Goal: Information Seeking & Learning: Learn about a topic

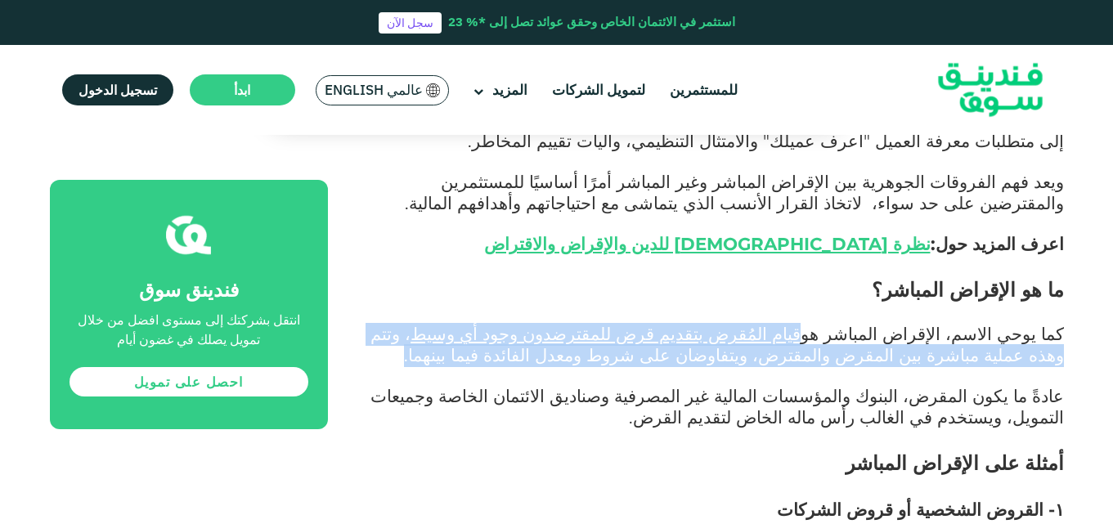
drag, startPoint x: 851, startPoint y: 333, endPoint x: 679, endPoint y: 337, distance: 171.8
click at [679, 337] on span "كما يوحي الاسم، الإقراض المباشر هو قيام المُقرض بتقديم قرض للمقترضدون وجود أي و…" at bounding box center [718, 344] width 694 height 43
copy span "قيام المُقرض بتقديم قرض للمقترضدون وجود أي وسيط ، وتتم وهذه عملية مباشرة بين ال…"
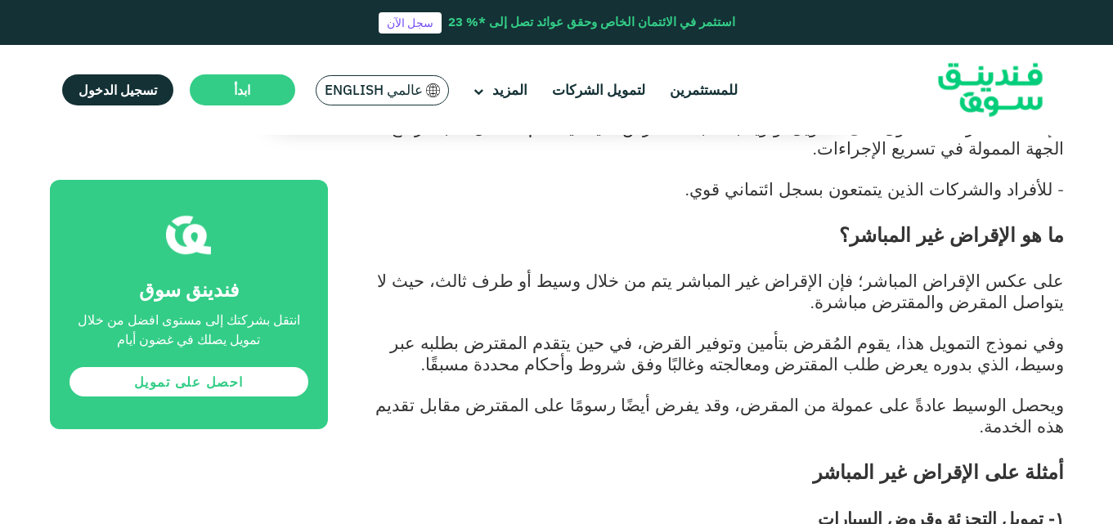
scroll to position [1857, 0]
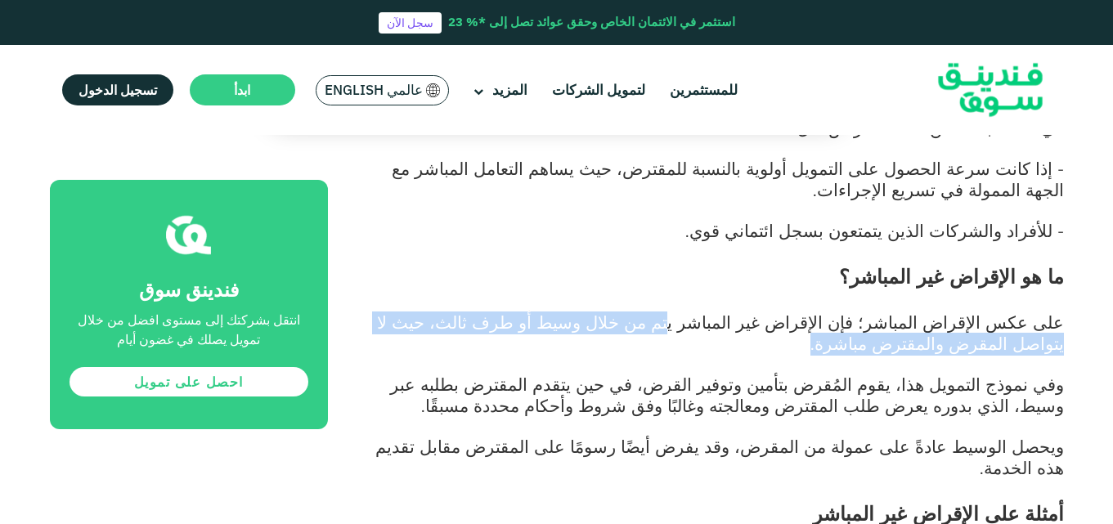
drag, startPoint x: 748, startPoint y: 236, endPoint x: 722, endPoint y: 252, distance: 29.7
click at [722, 313] on p "على عكس الإقراض المباشر؛ فإن الإقراض غير المباشر يتم من خلال وسيط أو طرف ثالث، …" at bounding box center [714, 334] width 699 height 43
click at [716, 312] on span "على عكس الإقراض المباشر؛ فإن الإقراض غير المباشر يتم من خلال وسيط أو طرف ثالث، …" at bounding box center [720, 333] width 687 height 43
drag, startPoint x: 751, startPoint y: 236, endPoint x: 749, endPoint y: 259, distance: 22.2
click at [749, 313] on p "على عكس الإقراض المباشر؛ فإن الإقراض غير المباشر يتم من خلال وسيط أو طرف ثالث، …" at bounding box center [714, 334] width 699 height 43
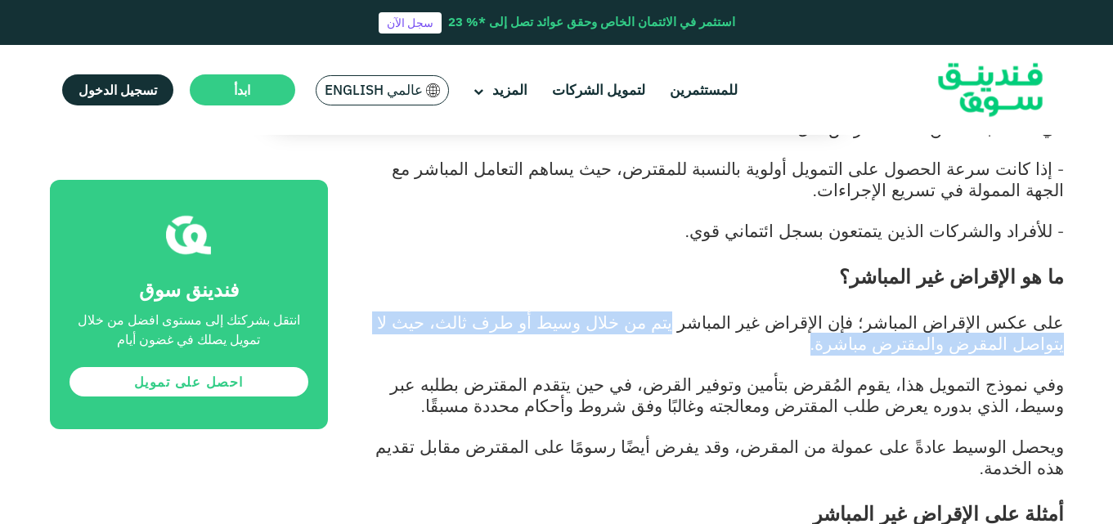
copy span "يتم من خلال وسيط أو طرف ثالث، حيث لا يتواصل المقرض والمقترض مباشرة."
